Goal: Task Accomplishment & Management: Manage account settings

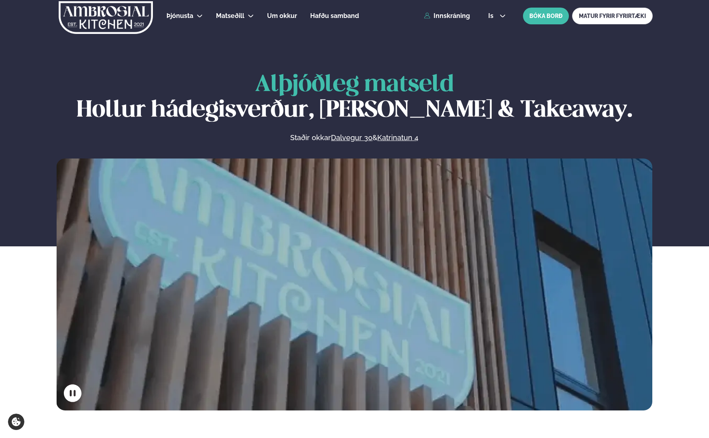
click at [452, 20] on div "Þjónusta Hádegismatur fyrir fyrirtæki Fyrirtækja veitingar Einkapartý Matseðill…" at bounding box center [355, 16] width 644 height 32
click at [451, 18] on link "Innskráning" at bounding box center [447, 15] width 46 height 7
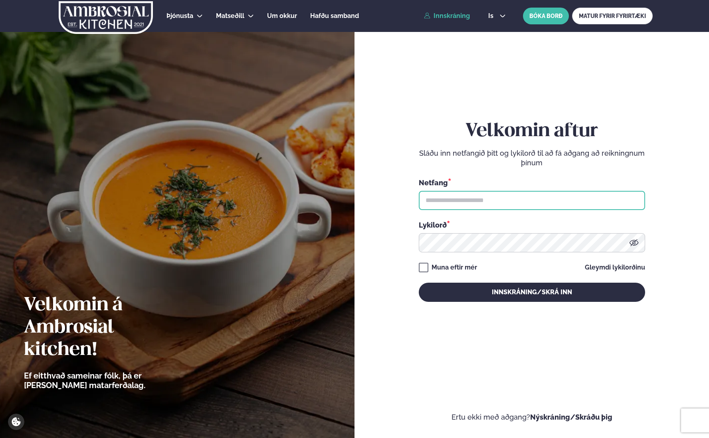
click at [450, 198] on input "text" at bounding box center [532, 200] width 226 height 19
type input "**********"
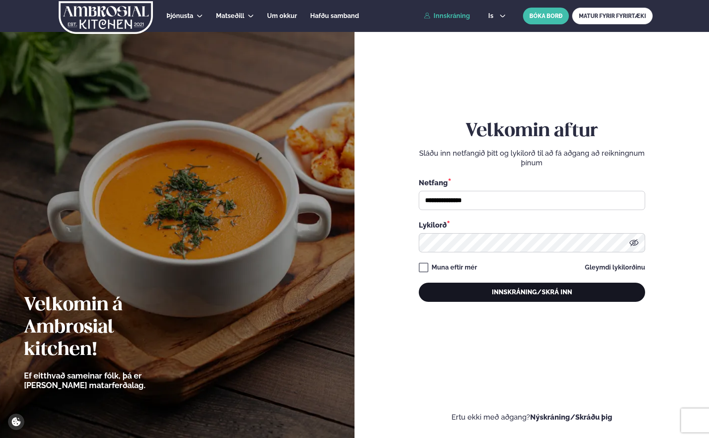
click at [532, 292] on button "Innskráning/Skrá inn" at bounding box center [532, 292] width 226 height 19
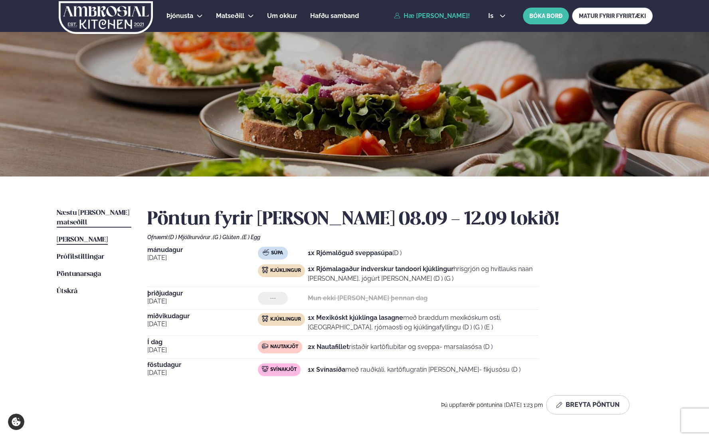
click at [102, 212] on span "Næstu [PERSON_NAME] matseðill" at bounding box center [93, 218] width 73 height 16
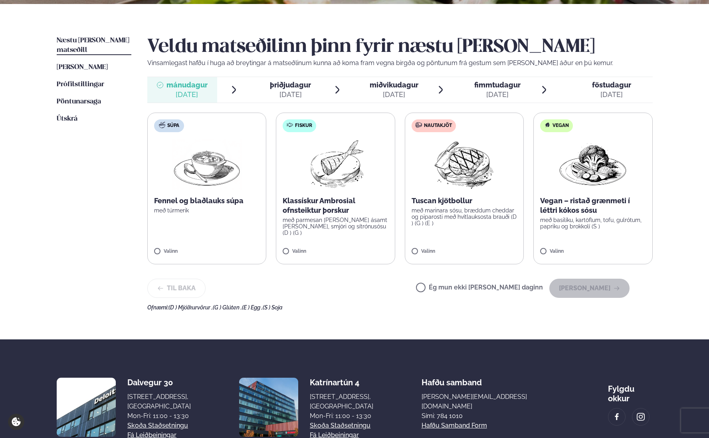
scroll to position [175, 0]
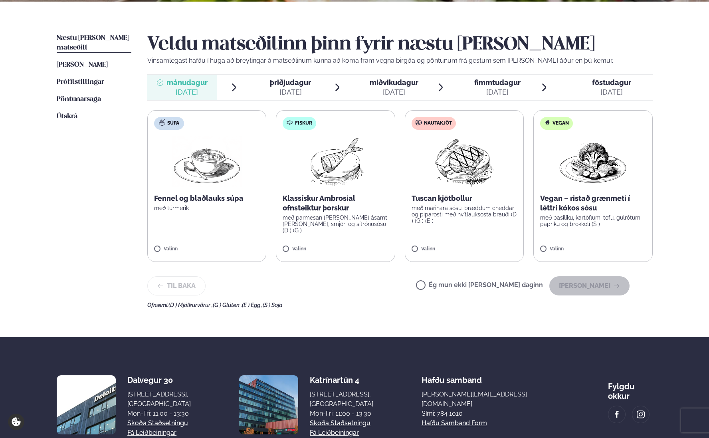
click at [465, 288] on label "Ég mun ekki [PERSON_NAME] daginn" at bounding box center [479, 286] width 127 height 8
click at [580, 294] on button "[PERSON_NAME]" at bounding box center [589, 285] width 80 height 19
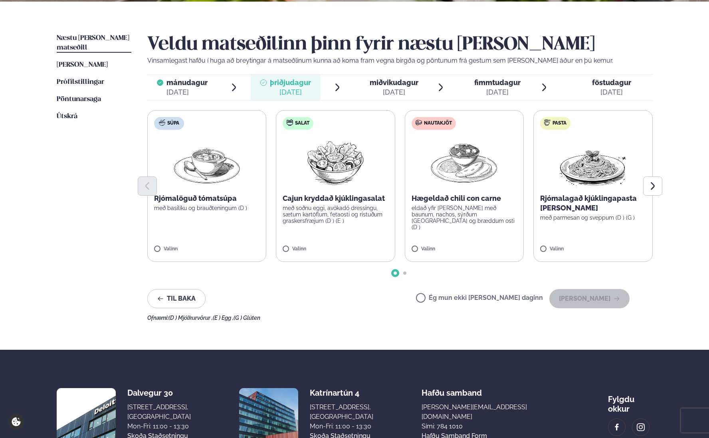
click at [447, 220] on label "Nautakjöt Hægeldað chili con carne eldað yfir [PERSON_NAME] með baunum, nachos,…" at bounding box center [464, 186] width 119 height 152
click at [581, 297] on button "[PERSON_NAME]" at bounding box center [589, 298] width 80 height 19
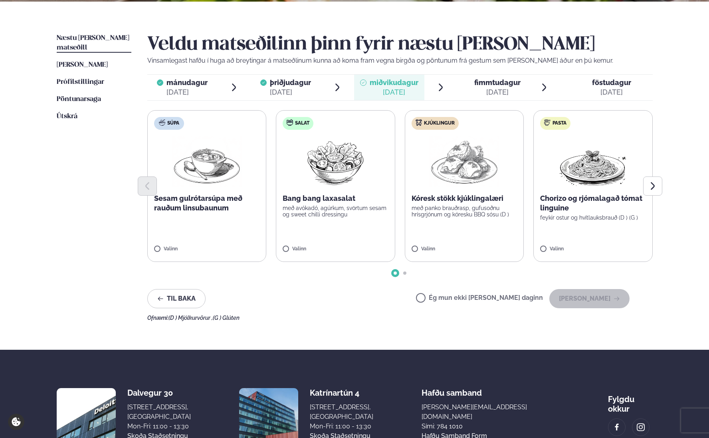
click at [443, 215] on p "með panko brauðrasp, gufusoðnu hrísgrjónum og kóresku BBQ sósu (D )" at bounding box center [464, 211] width 106 height 13
click at [591, 304] on button "[PERSON_NAME]" at bounding box center [589, 298] width 80 height 19
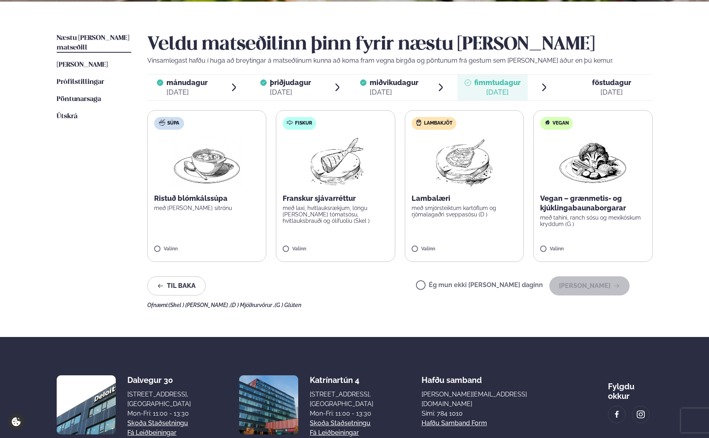
click at [514, 281] on div "Ég mun ekki [PERSON_NAME] daginn [PERSON_NAME]" at bounding box center [522, 285] width 213 height 19
click at [514, 282] on label "Ég mun ekki [PERSON_NAME] daginn" at bounding box center [479, 286] width 127 height 8
click at [596, 296] on div "Veldu matseðilinn þinn fyrir næstu [PERSON_NAME] Vinsamlegast hafðu í huga að b…" at bounding box center [399, 171] width 505 height 275
click at [591, 289] on button "[PERSON_NAME]" at bounding box center [589, 285] width 80 height 19
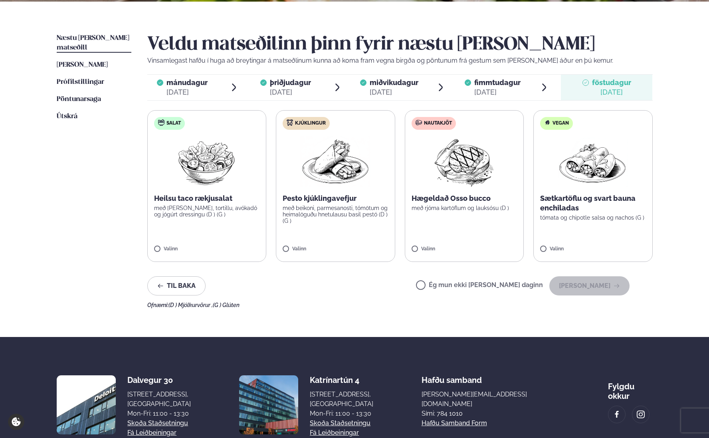
click at [358, 227] on label "Kjúklingur Pesto kjúklingavefjur með beikoni, parmesanosti, tómötum og heimalög…" at bounding box center [335, 186] width 119 height 152
click at [587, 293] on button "[PERSON_NAME]" at bounding box center [589, 285] width 80 height 19
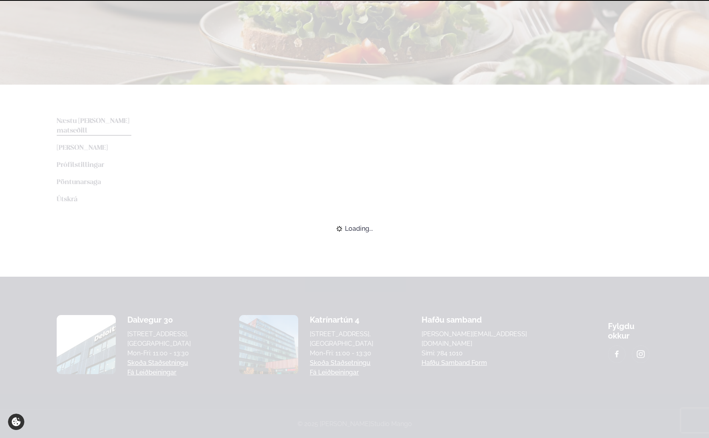
scroll to position [158, 0]
